Goal: Check status: Check status

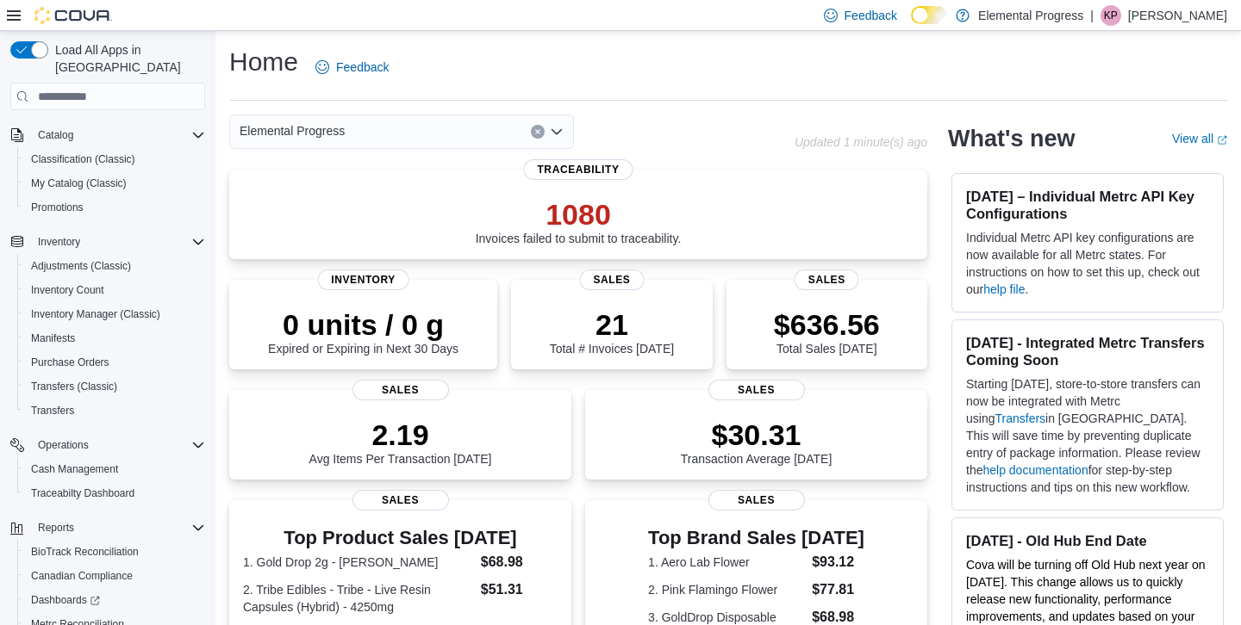
scroll to position [246, 0]
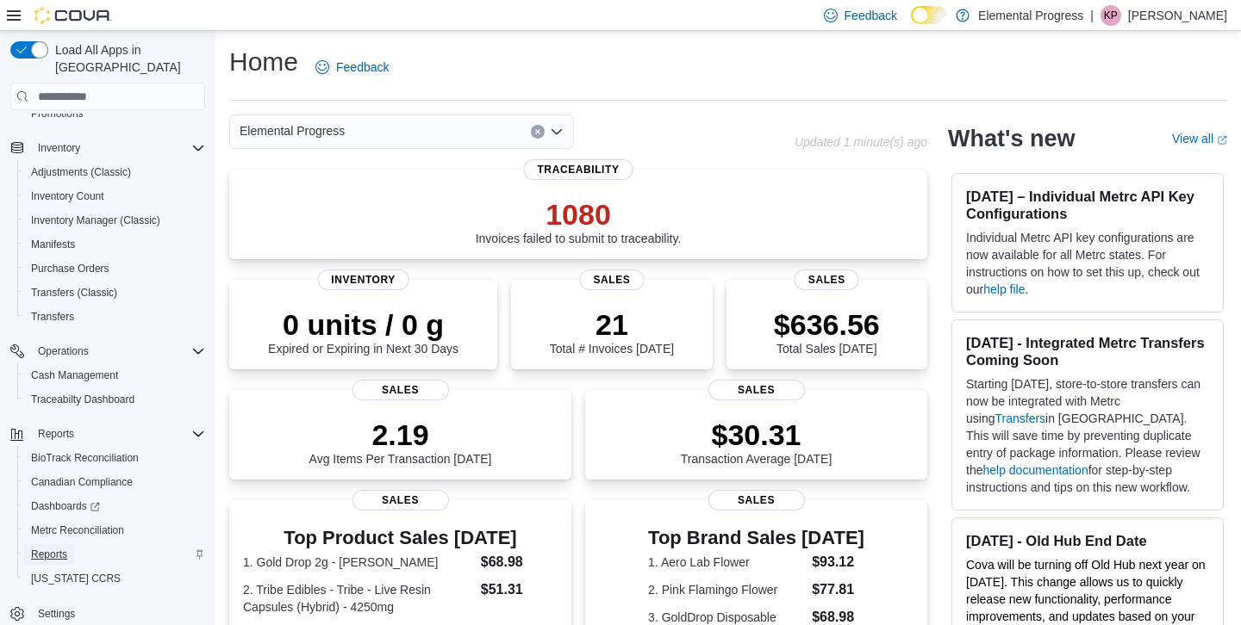
click at [44, 548] on span "Reports" at bounding box center [49, 555] width 36 height 14
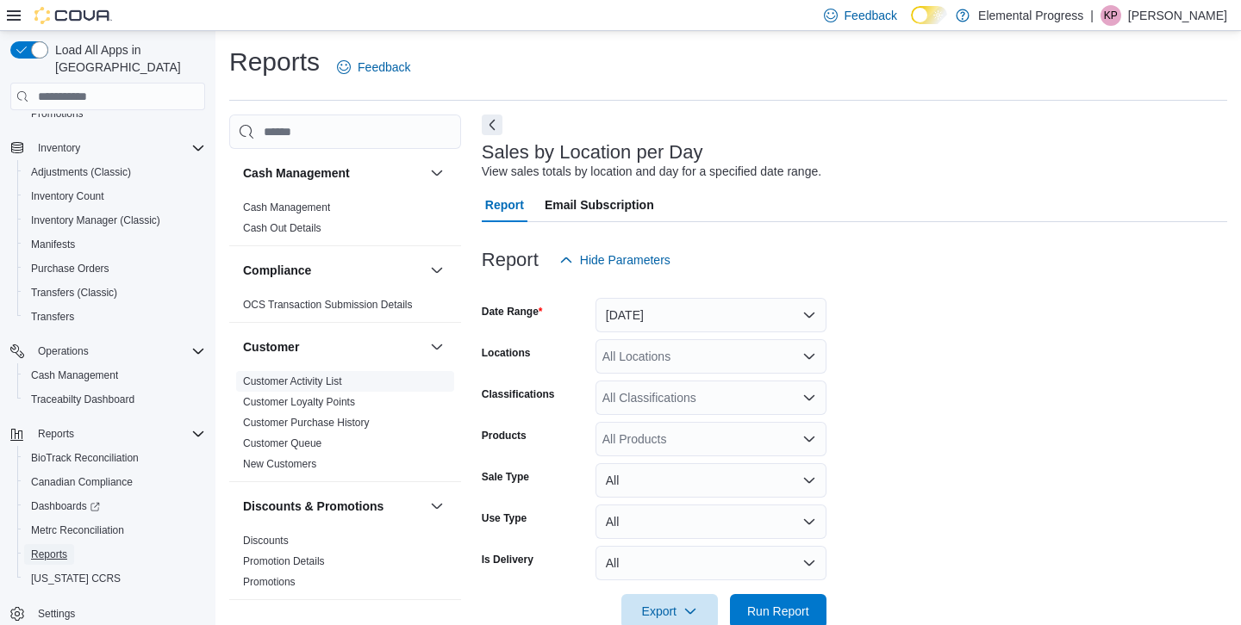
scroll to position [38, 0]
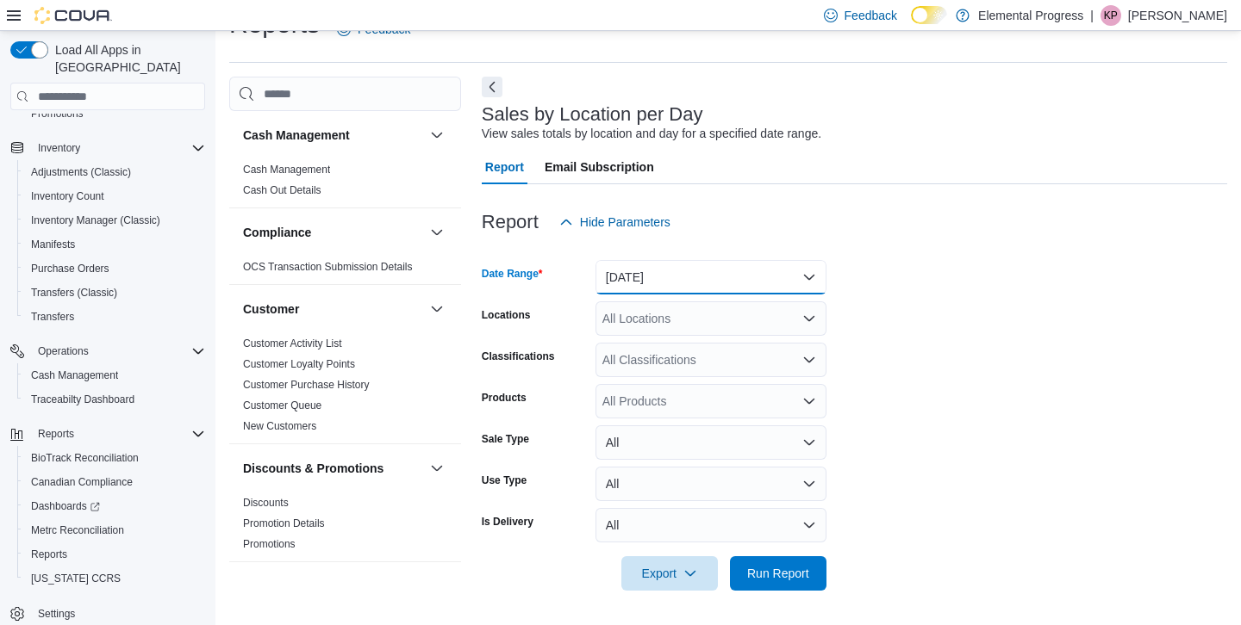
click at [814, 271] on button "[DATE]" at bounding box center [710, 277] width 231 height 34
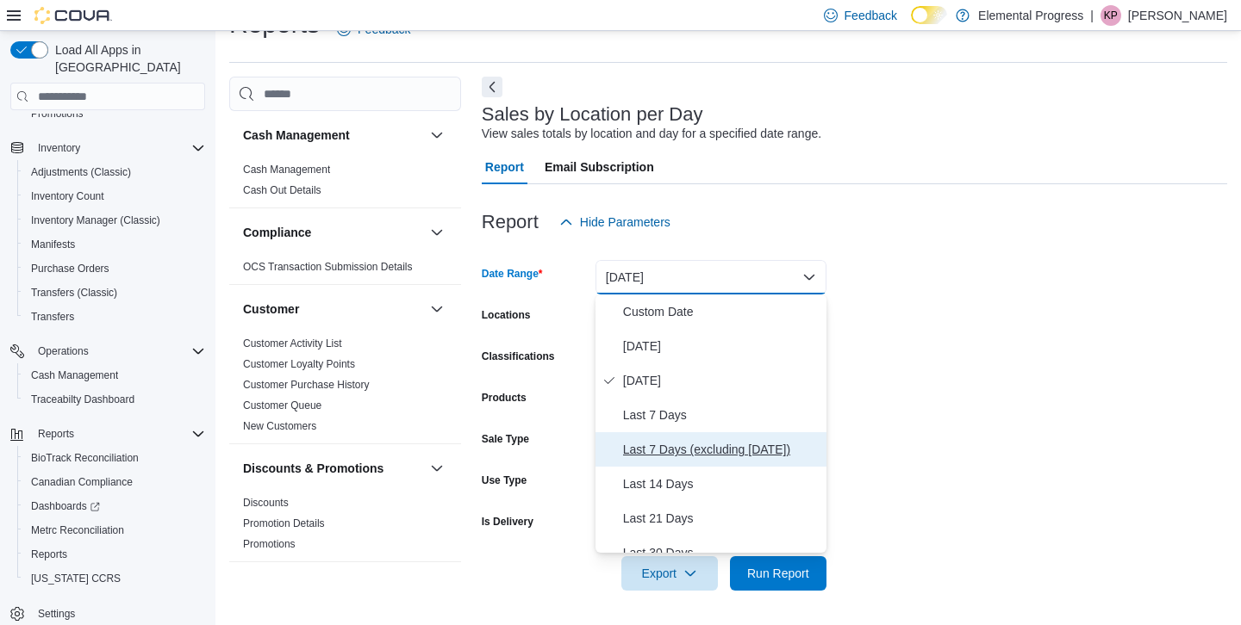
click at [725, 451] on span "Last 7 Days (excluding [DATE])" at bounding box center [721, 449] width 196 height 21
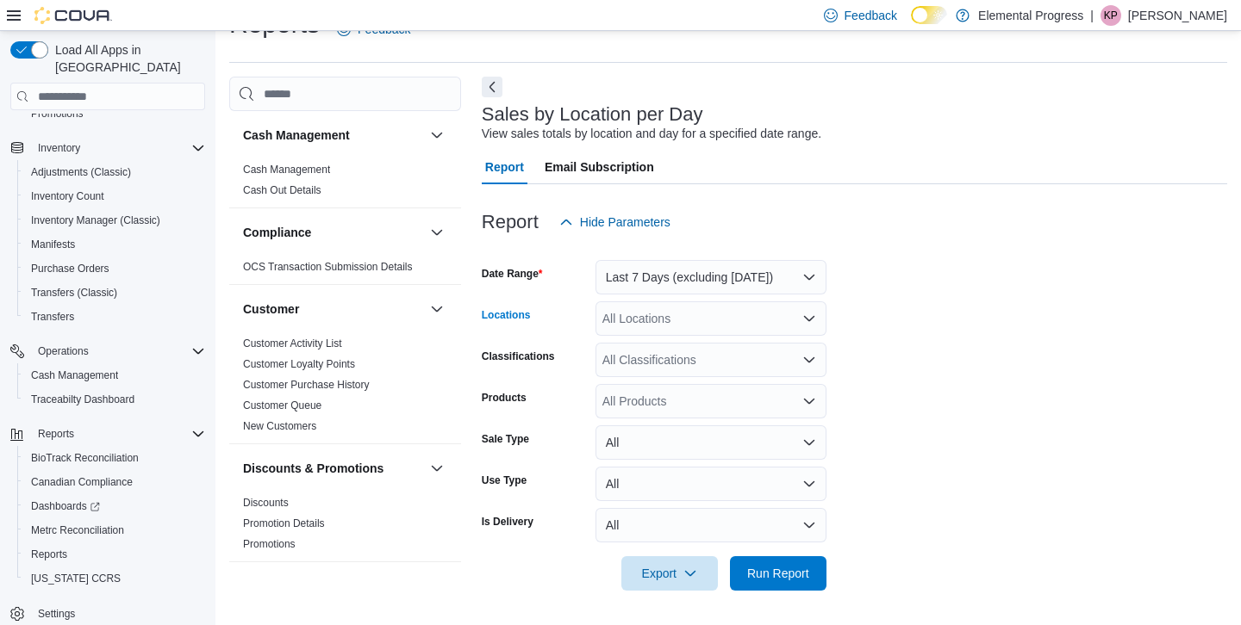
click at [812, 318] on icon "Open list of options" at bounding box center [809, 318] width 10 height 5
click at [773, 348] on div "Elemental Progress" at bounding box center [711, 347] width 210 height 17
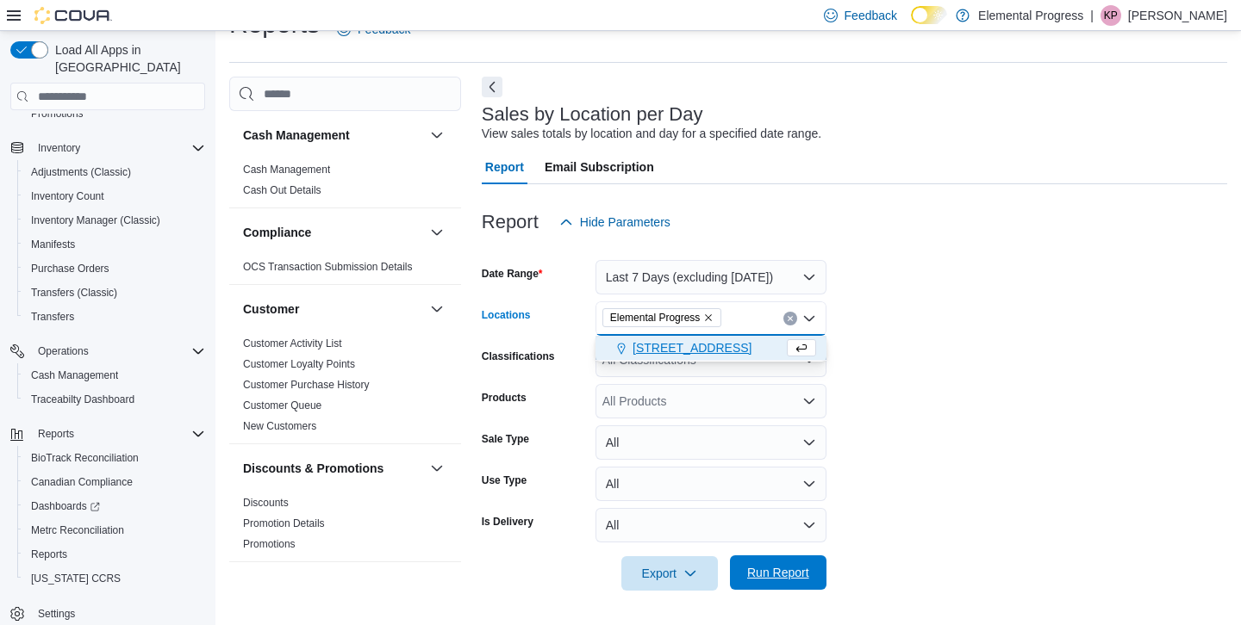
click at [787, 571] on span "Run Report" at bounding box center [778, 572] width 62 height 17
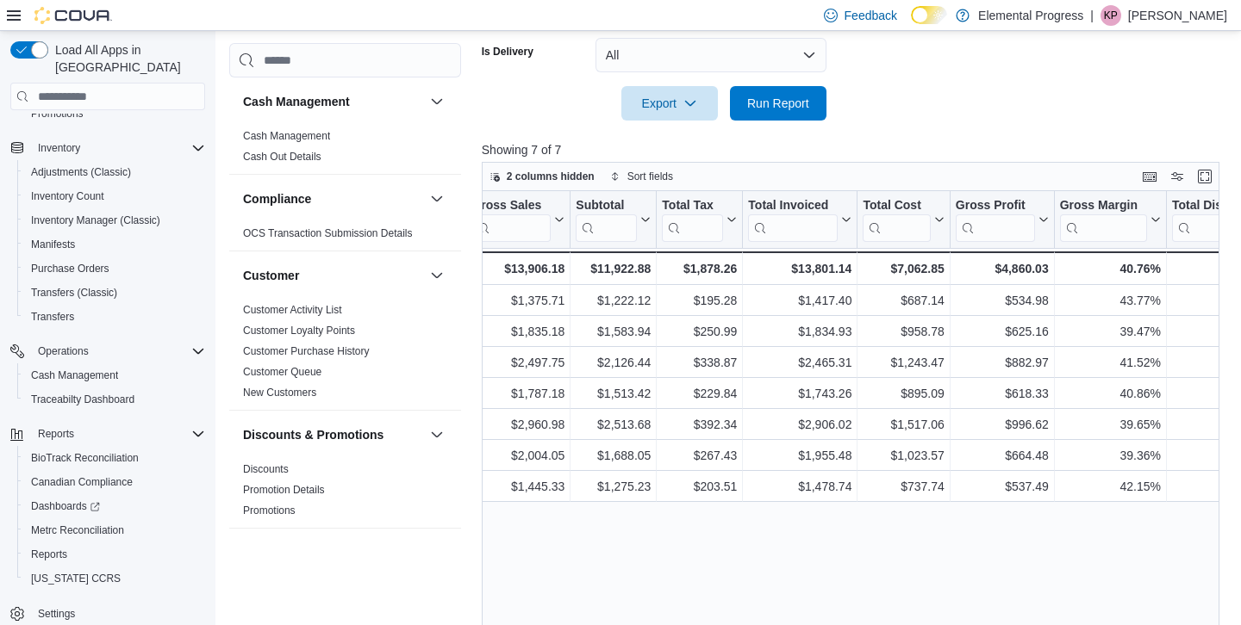
scroll to position [0, 714]
